Goal: Check status: Check status

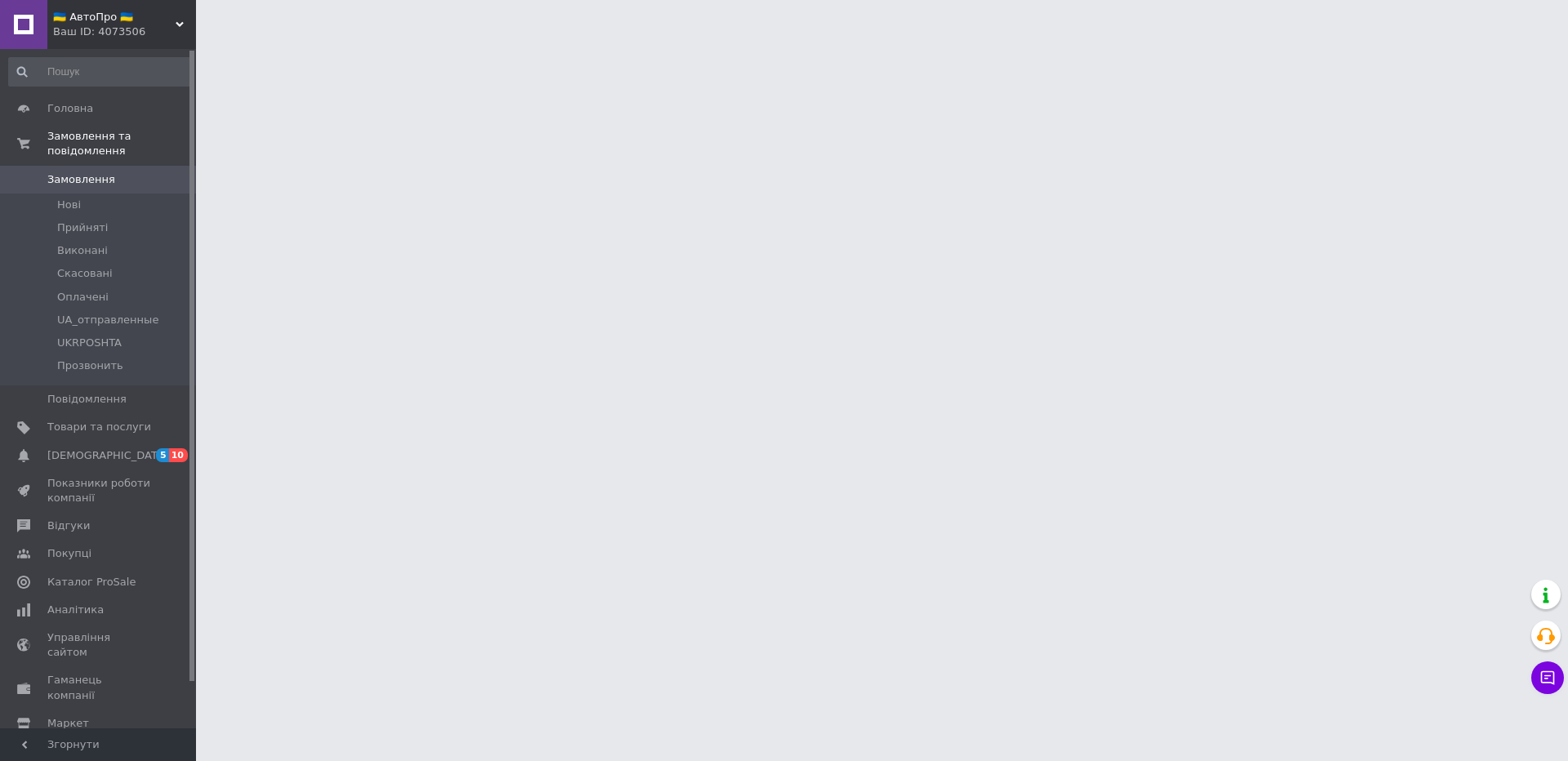
click at [129, 49] on div "Головна Замовлення та повідомлення Замовлення 0 [GEOGRAPHIC_DATA] Виконані Скас…" at bounding box center [100, 391] width 201 height 684
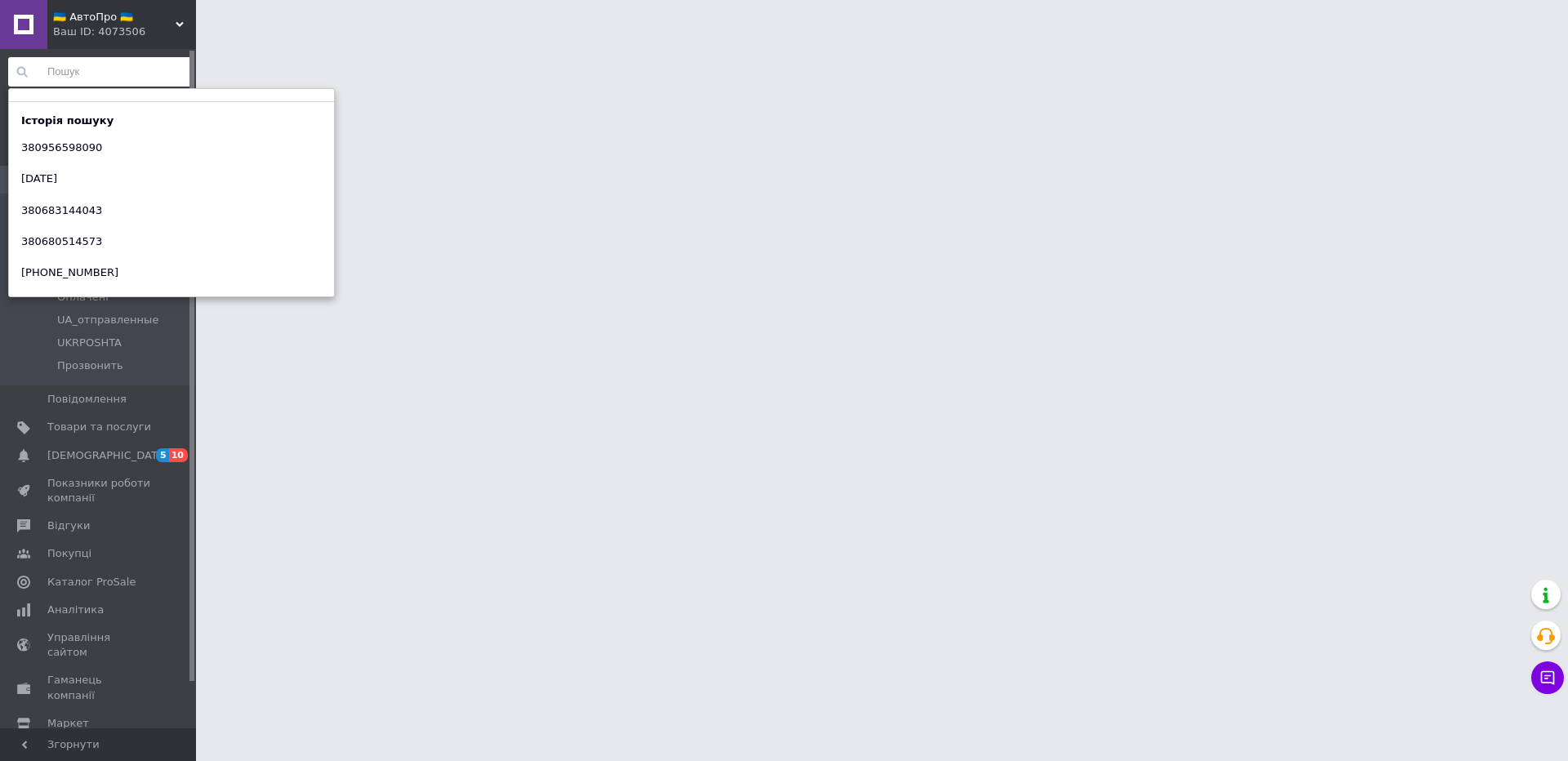
click at [124, 60] on input at bounding box center [100, 71] width 185 height 29
paste input "380956598090"
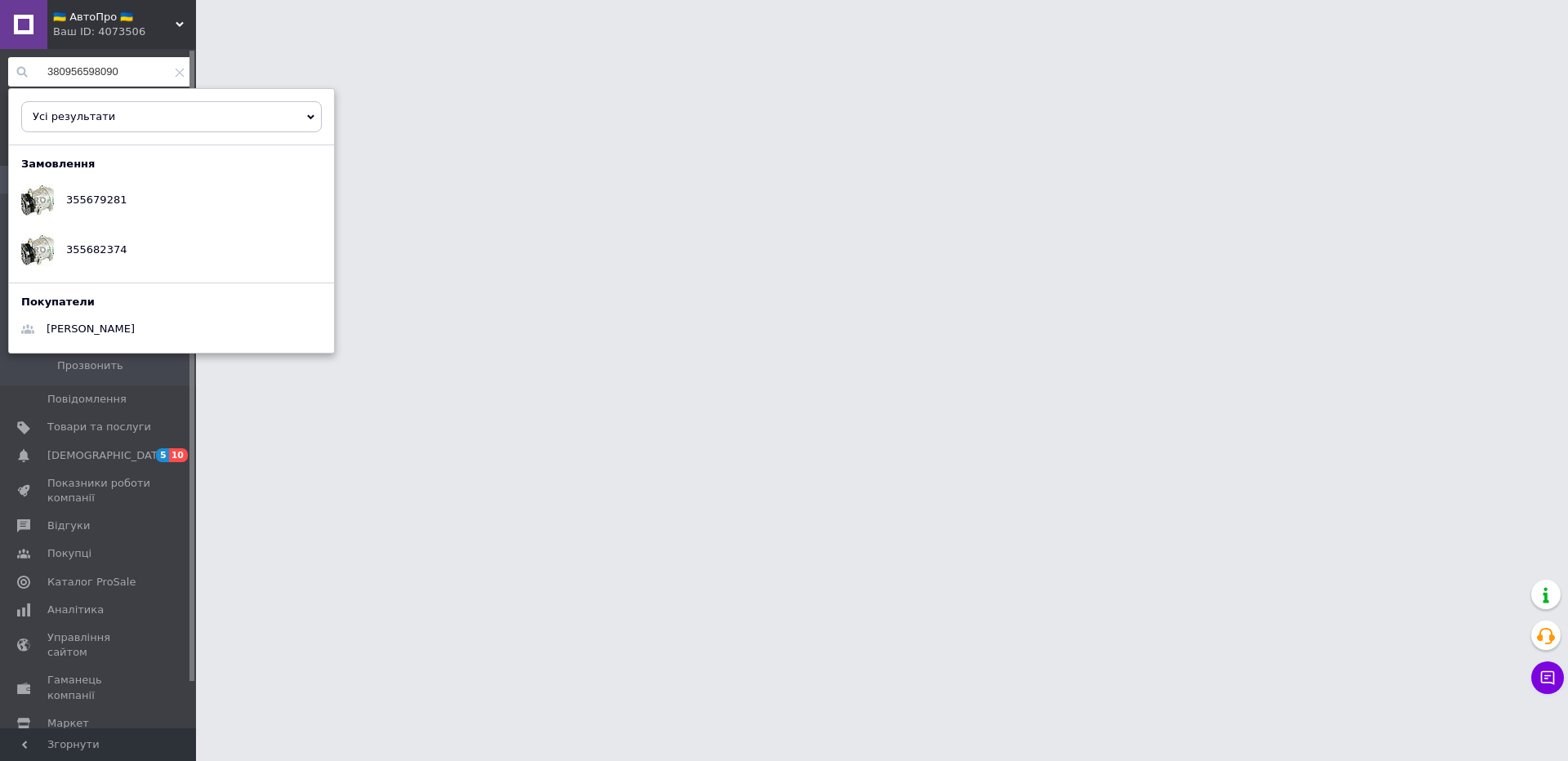
type input "380956598090"
click at [486, 41] on html "🇺🇦 АвтоПро 🇺🇦 Ваш ID: 4073506 Сайт 🇺🇦 АвтоПро 🇺🇦 Кабінет покупця Перевірити ста…" at bounding box center [784, 21] width 1568 height 41
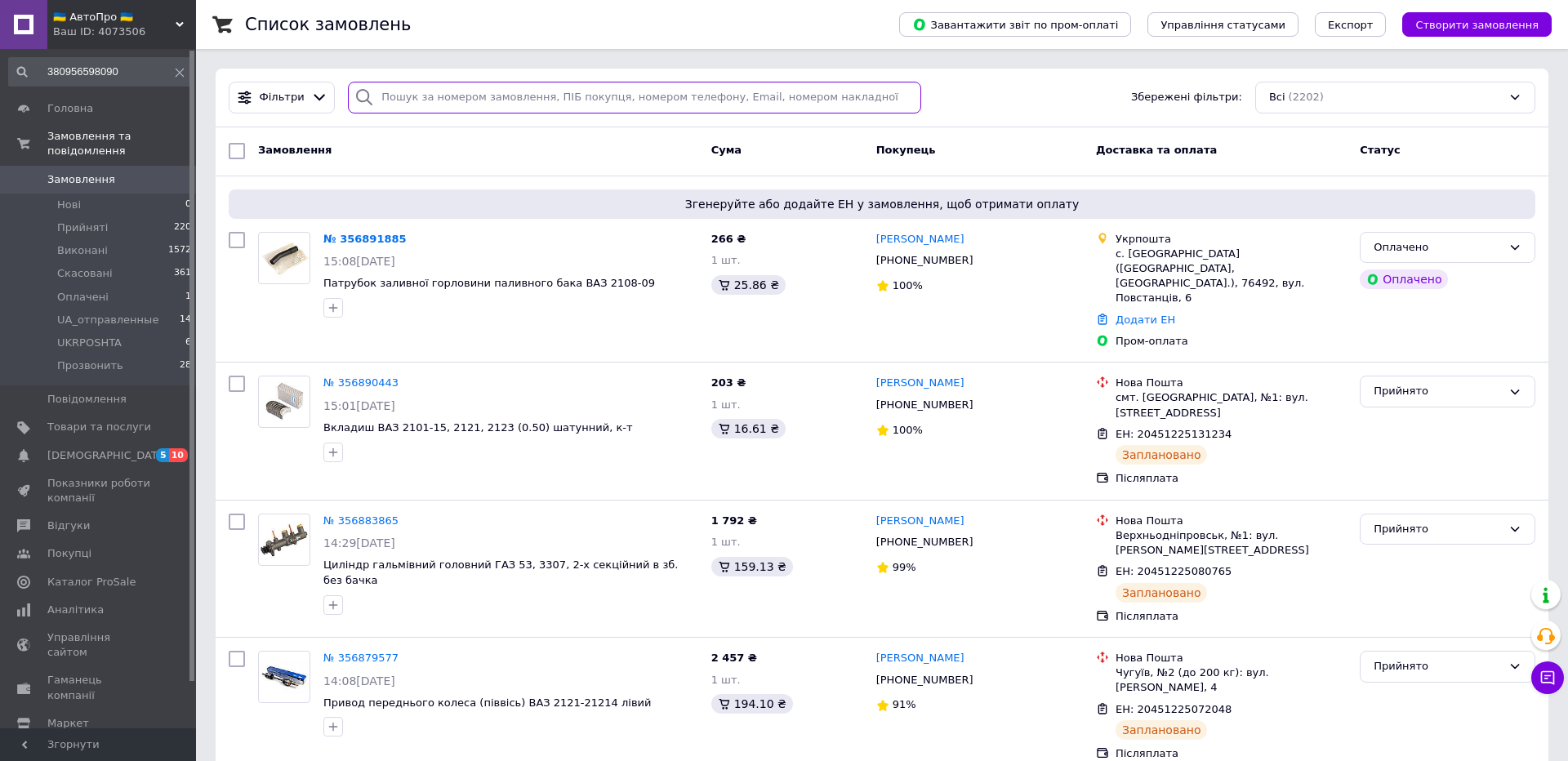
click at [416, 98] on input "search" at bounding box center [635, 97] width 574 height 32
paste input "380956598090"
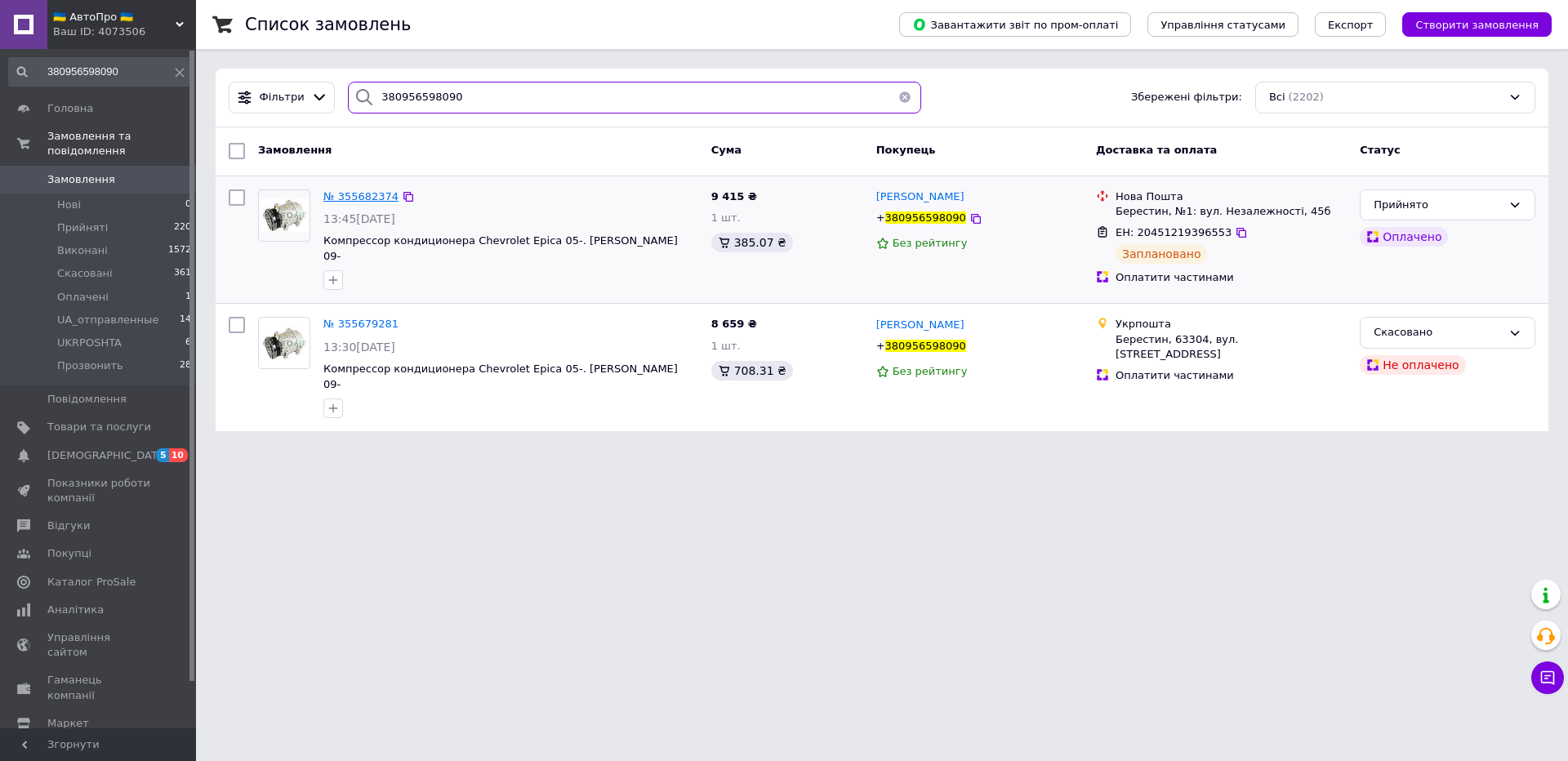
type input "380956598090"
click at [369, 195] on span "№ 355682374" at bounding box center [361, 196] width 75 height 12
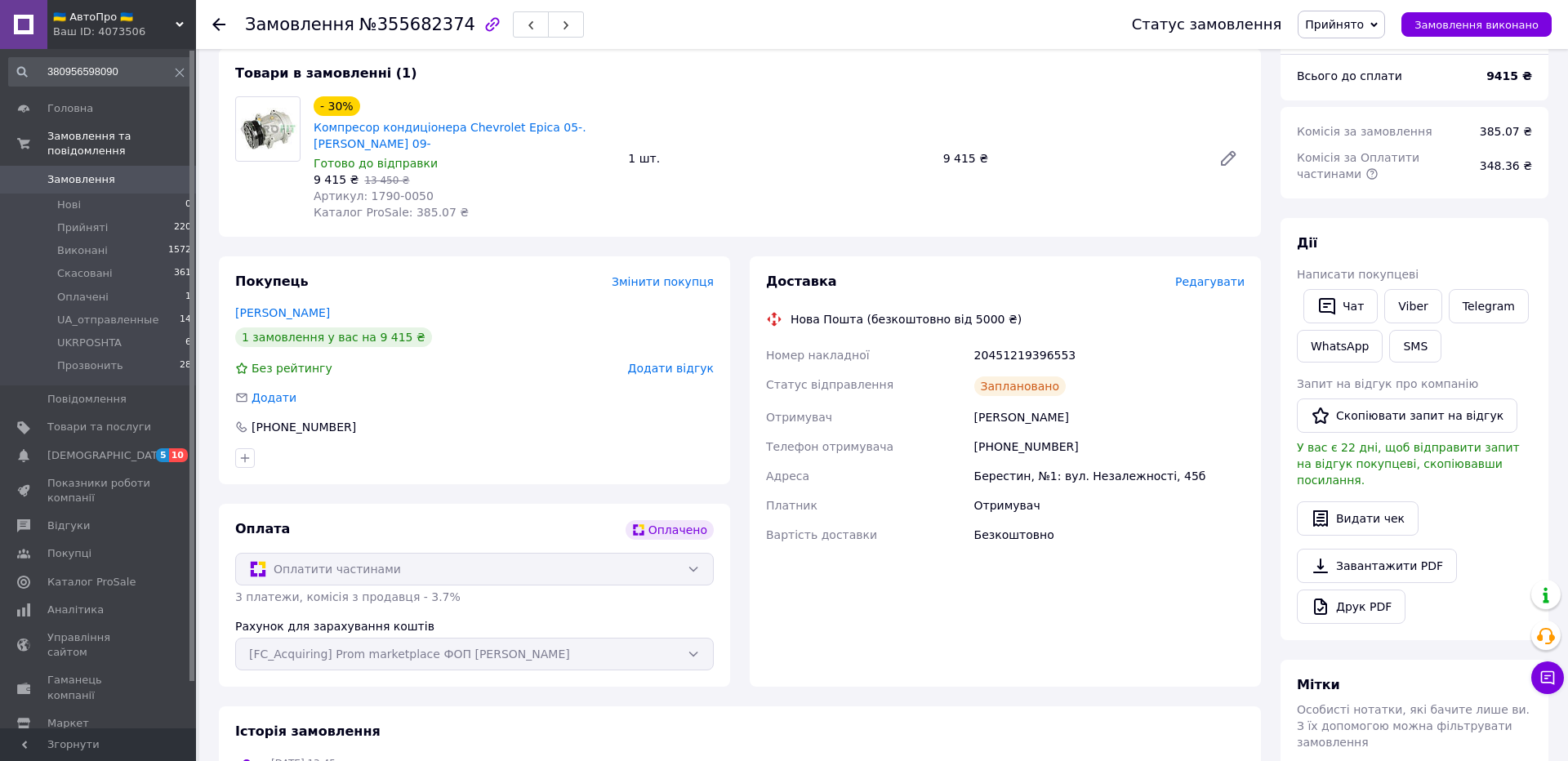
scroll to position [105, 0]
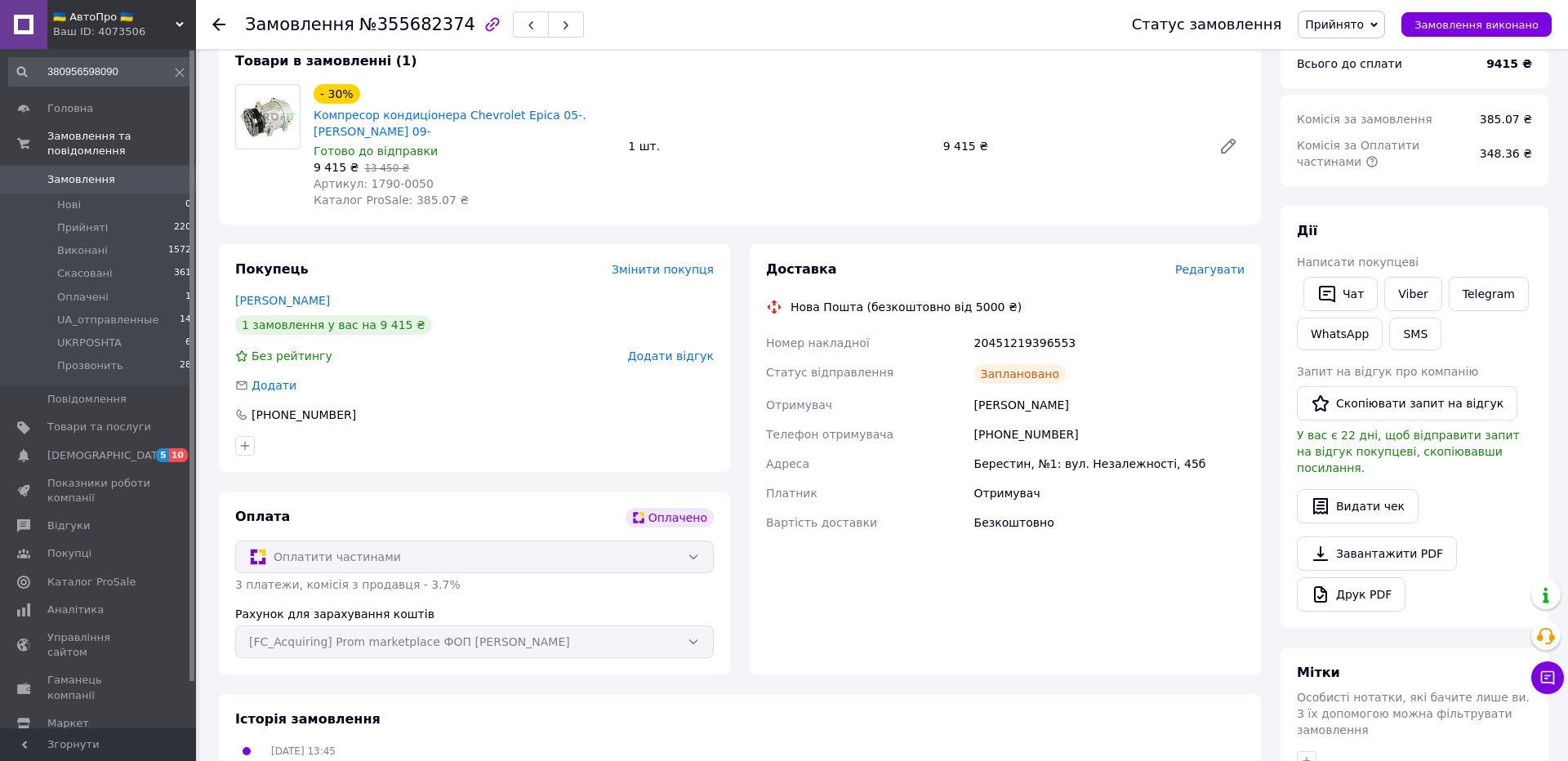
click at [1205, 273] on span "Редагувати" at bounding box center [1210, 270] width 69 height 13
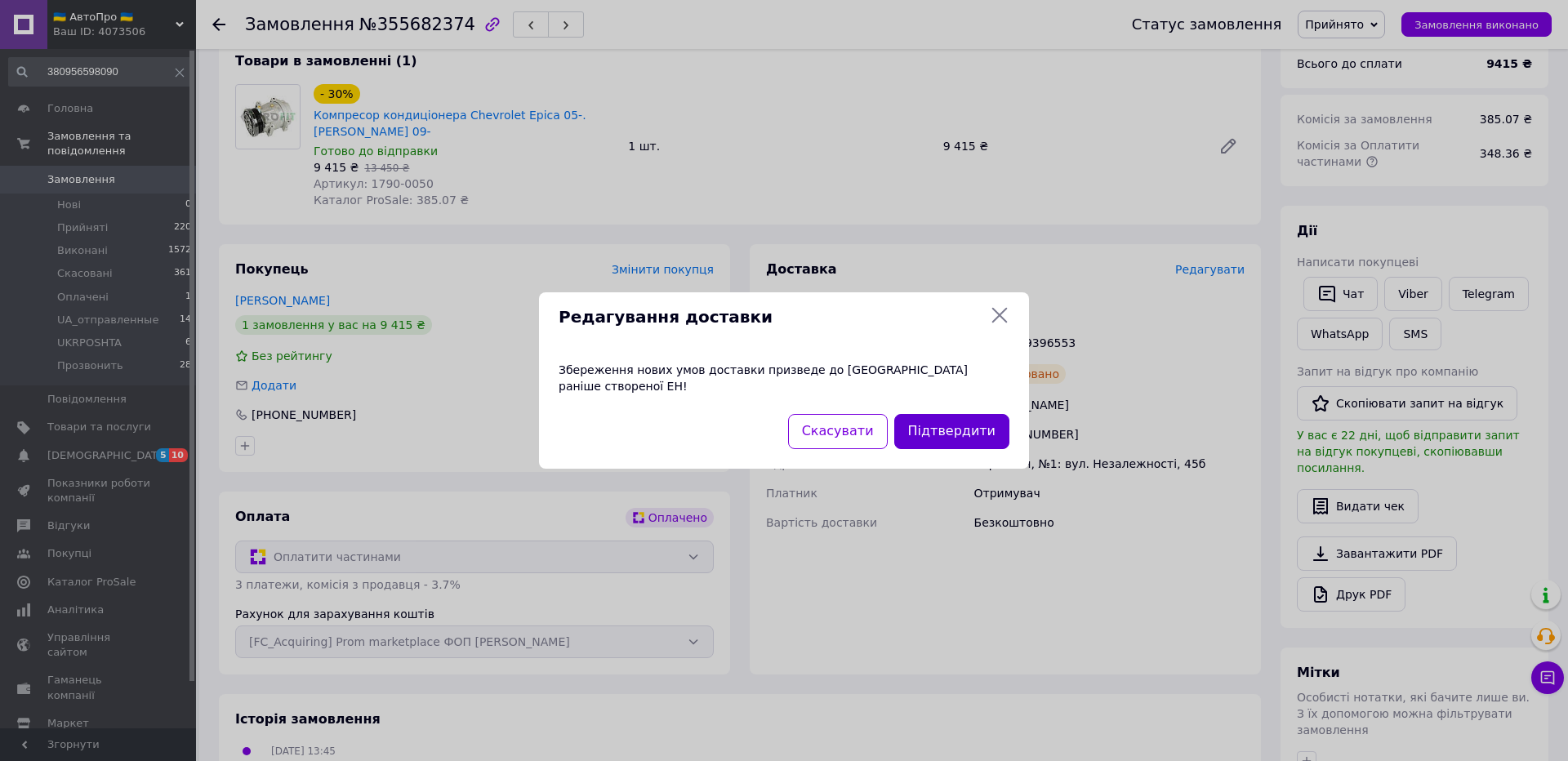
click at [964, 435] on button "Підтвердити" at bounding box center [951, 431] width 115 height 35
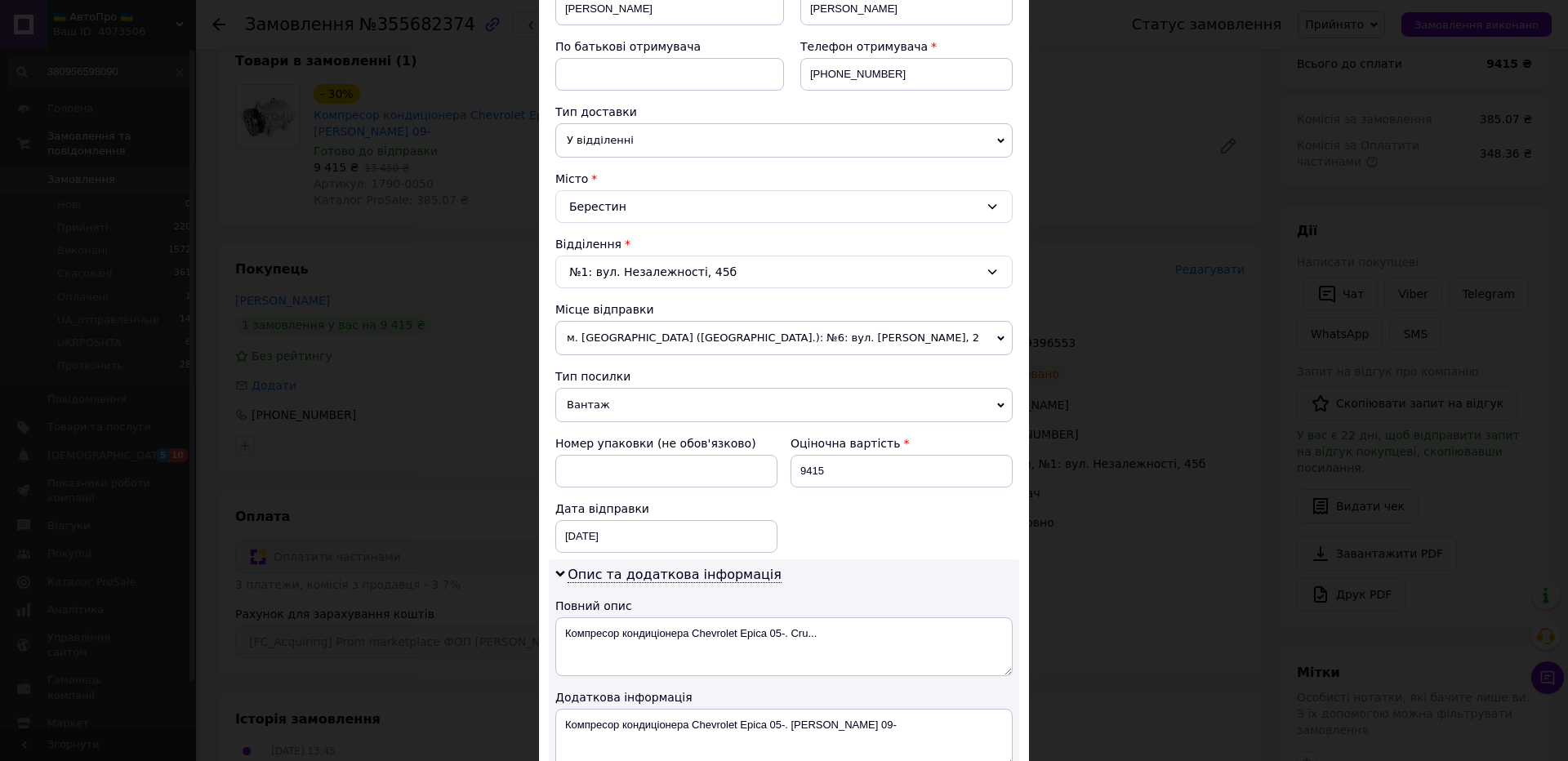
scroll to position [515, 0]
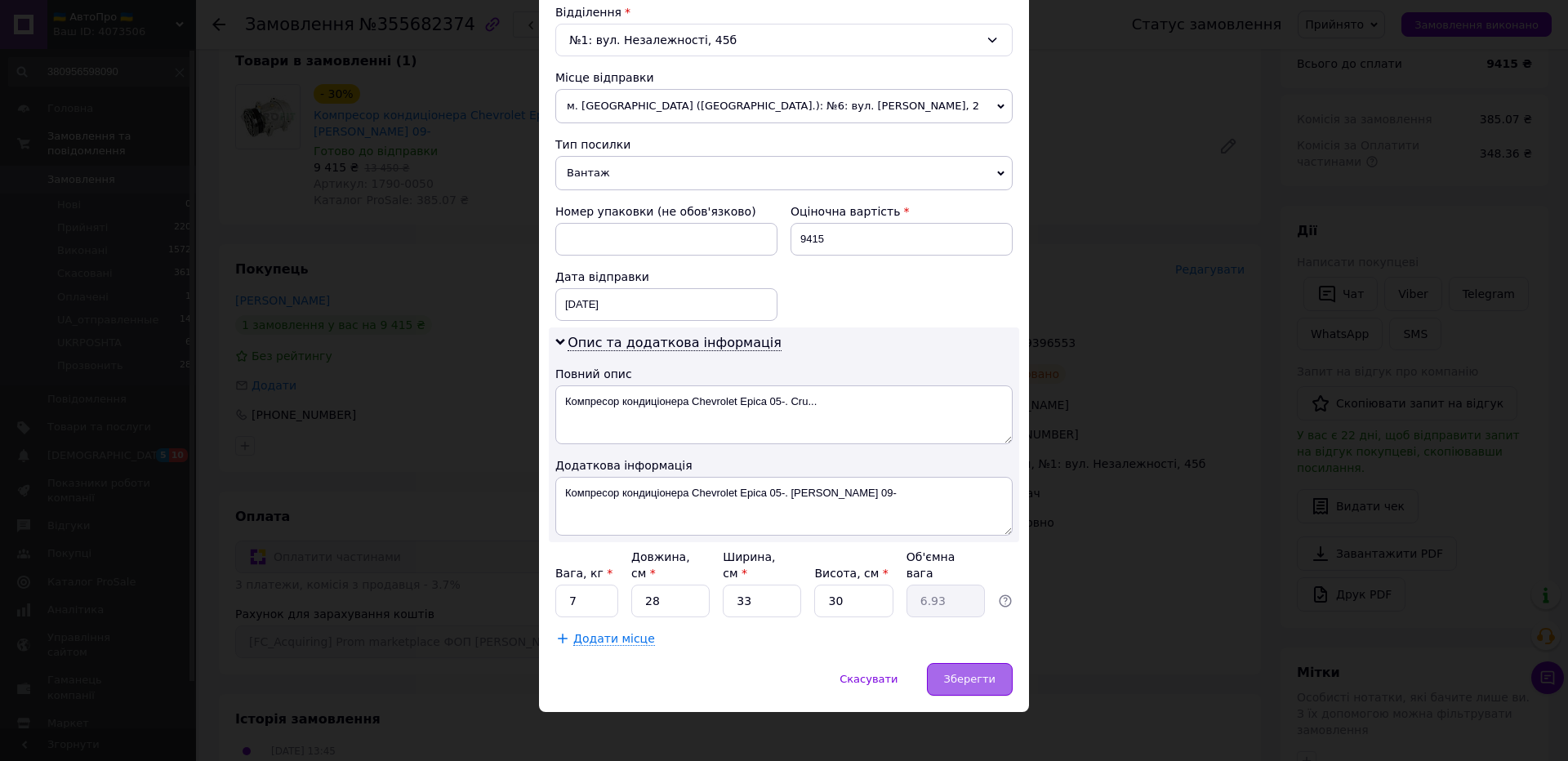
click at [964, 674] on span "Зберегти" at bounding box center [969, 679] width 52 height 12
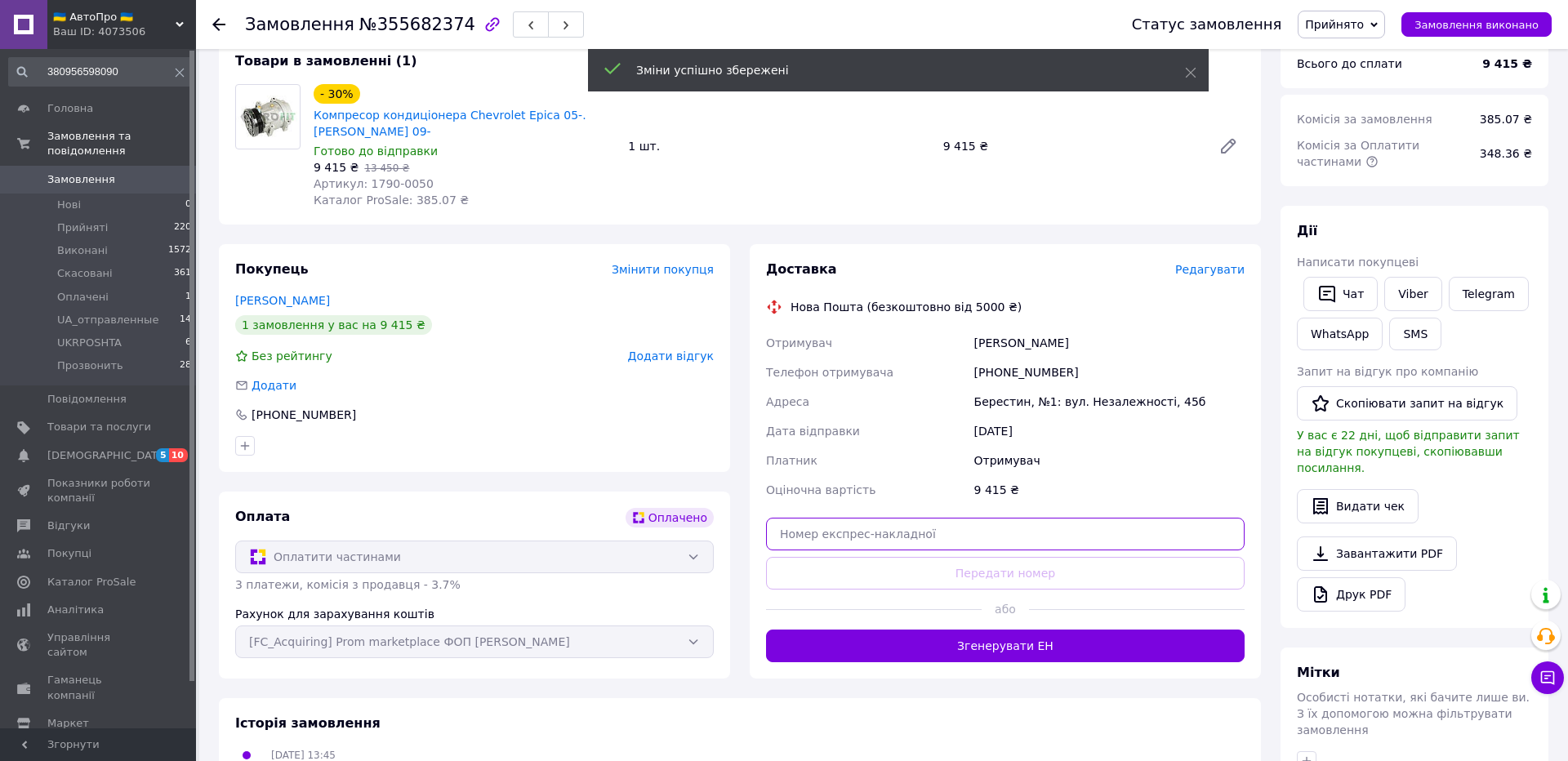
click at [1006, 541] on input "text" at bounding box center [1005, 533] width 479 height 33
paste input "20451225179743"
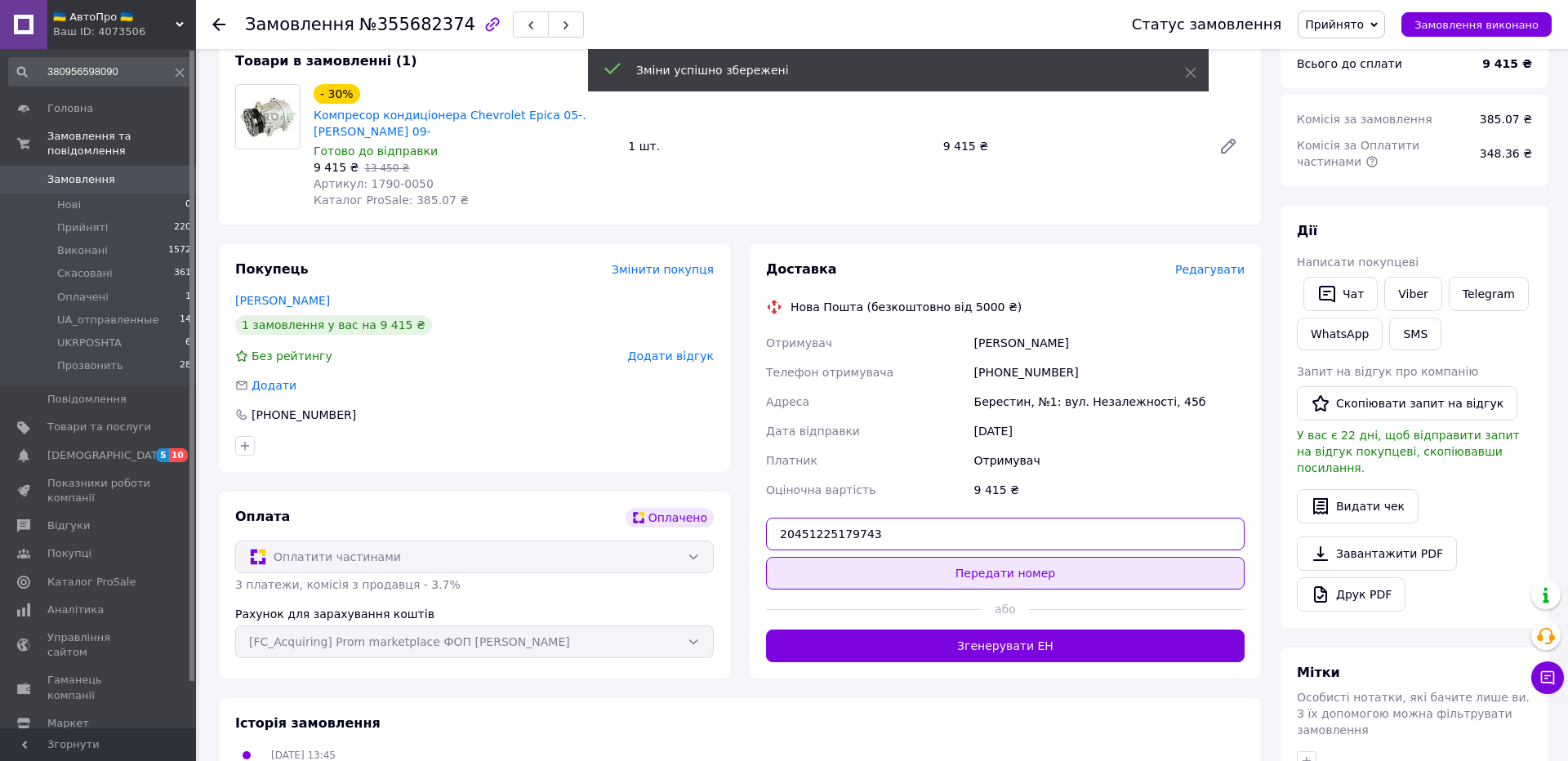
type input "20451225179743"
click at [1000, 569] on button "Передати номер" at bounding box center [1005, 573] width 479 height 33
